Goal: Task Accomplishment & Management: Manage account settings

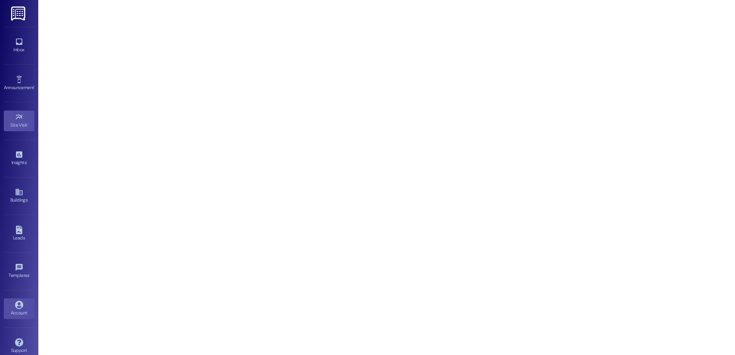
click at [20, 305] on icon at bounding box center [19, 305] width 8 height 8
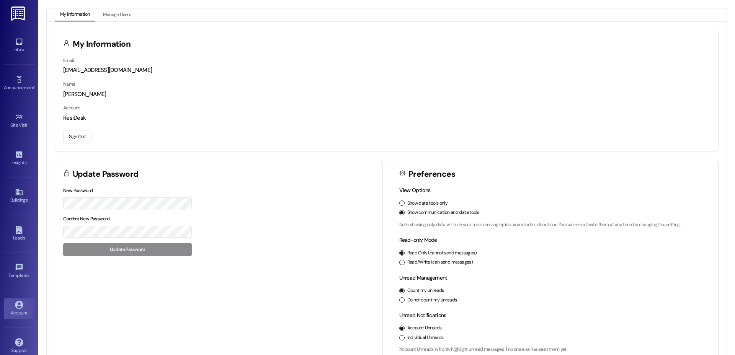
click at [85, 139] on button "Sign Out" at bounding box center [77, 136] width 28 height 13
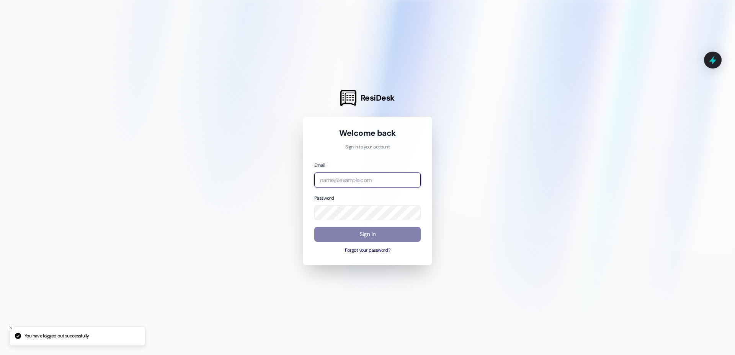
drag, startPoint x: 343, startPoint y: 186, endPoint x: 358, endPoint y: 182, distance: 15.1
click at [345, 185] on input "email" at bounding box center [367, 180] width 106 height 15
click at [0, 355] on com-1password-button at bounding box center [0, 355] width 0 height 0
type input "[EMAIL_ADDRESS][DOMAIN_NAME]"
